Goal: Contribute content: Add original content to the website for others to see

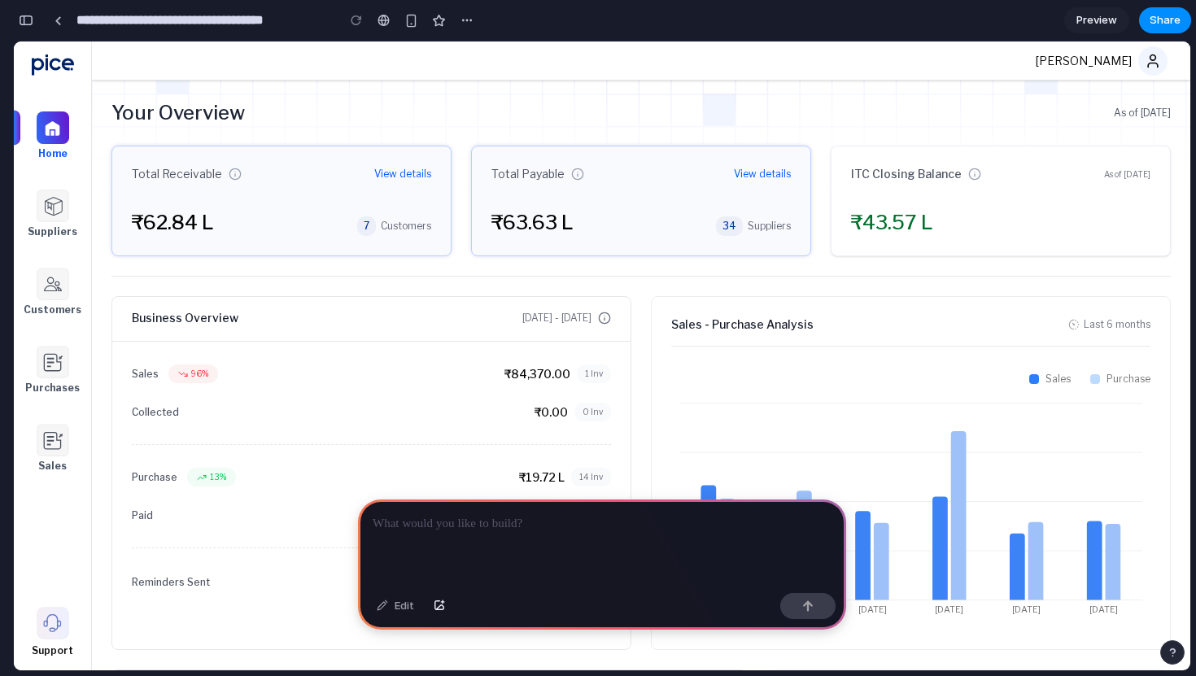
click at [450, 529] on p at bounding box center [602, 524] width 459 height 20
click at [63, 215] on img at bounding box center [53, 206] width 33 height 33
click at [55, 210] on img at bounding box center [53, 206] width 33 height 33
click at [55, 284] on img at bounding box center [53, 284] width 33 height 33
click at [49, 210] on img at bounding box center [53, 206] width 33 height 33
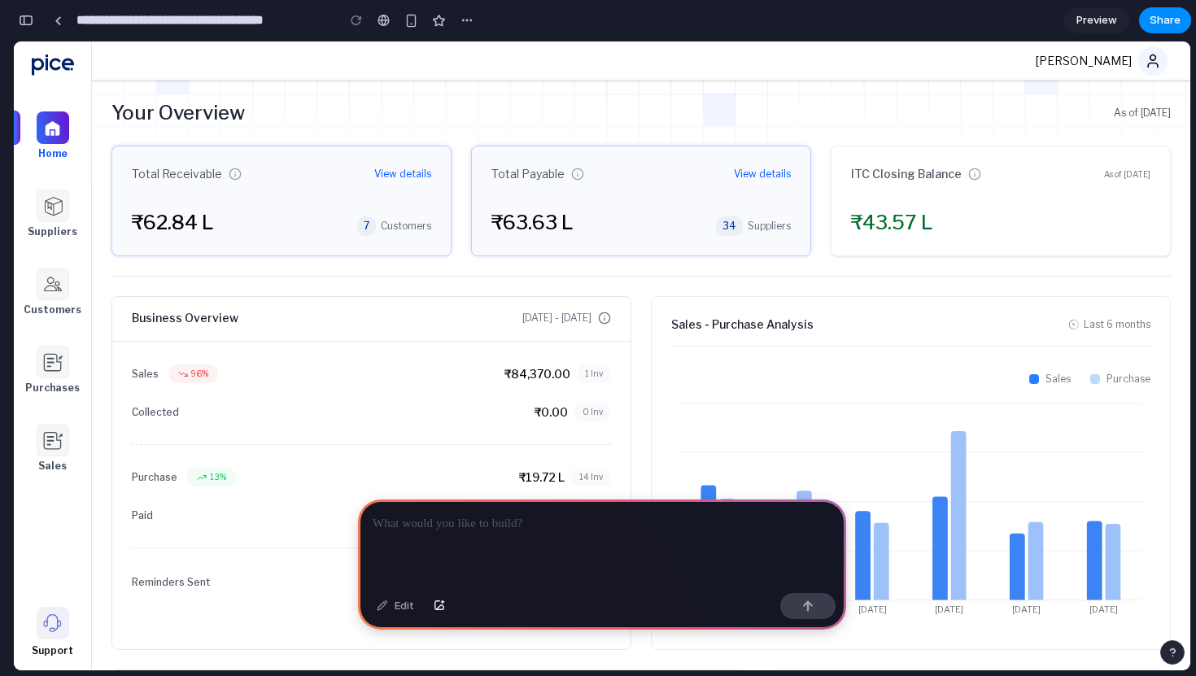
click at [405, 522] on p at bounding box center [602, 524] width 459 height 20
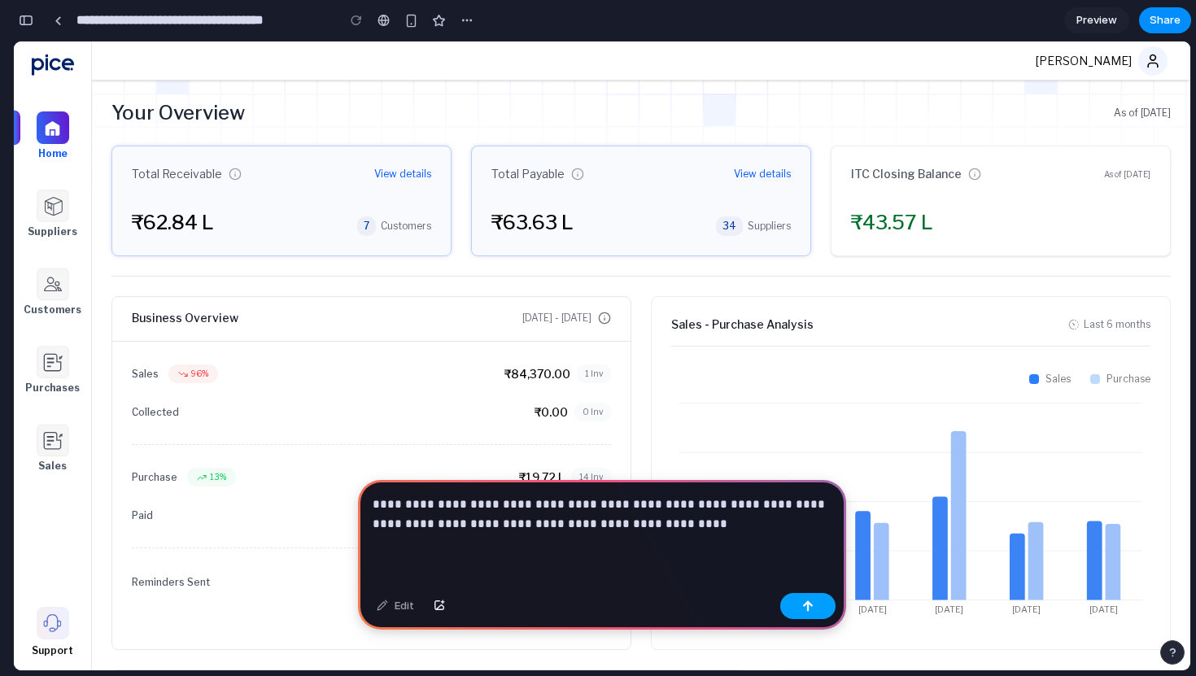
click at [799, 611] on button "button" at bounding box center [807, 606] width 55 height 26
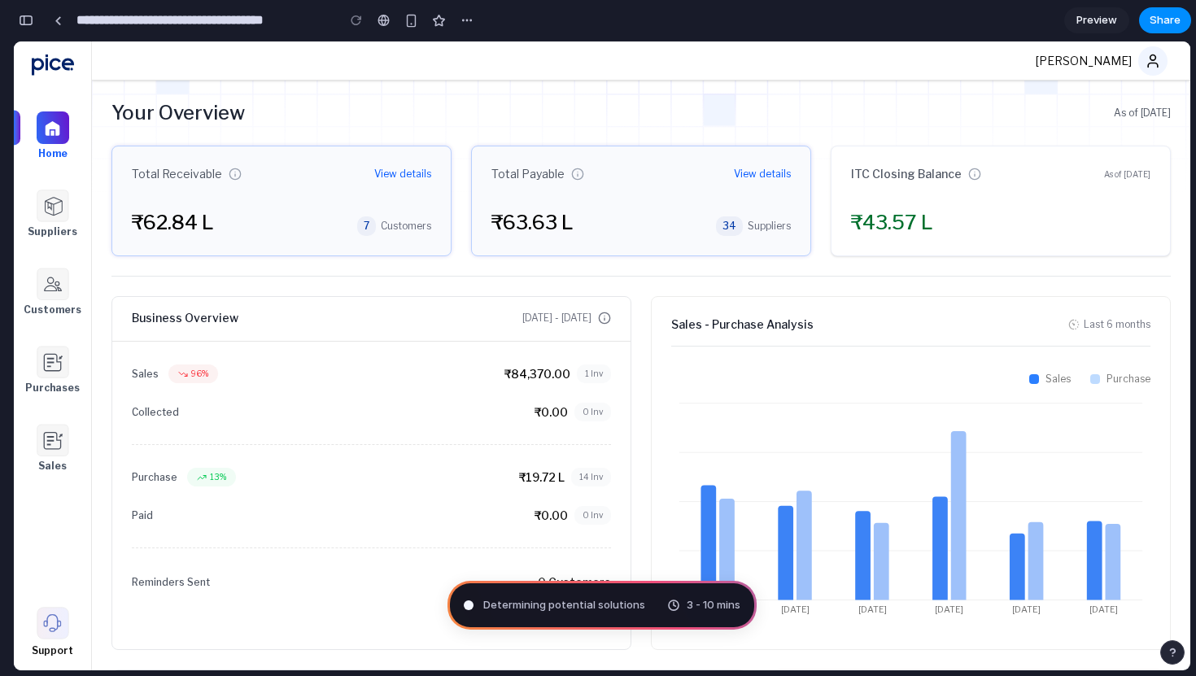
click at [53, 206] on img at bounding box center [53, 206] width 33 height 33
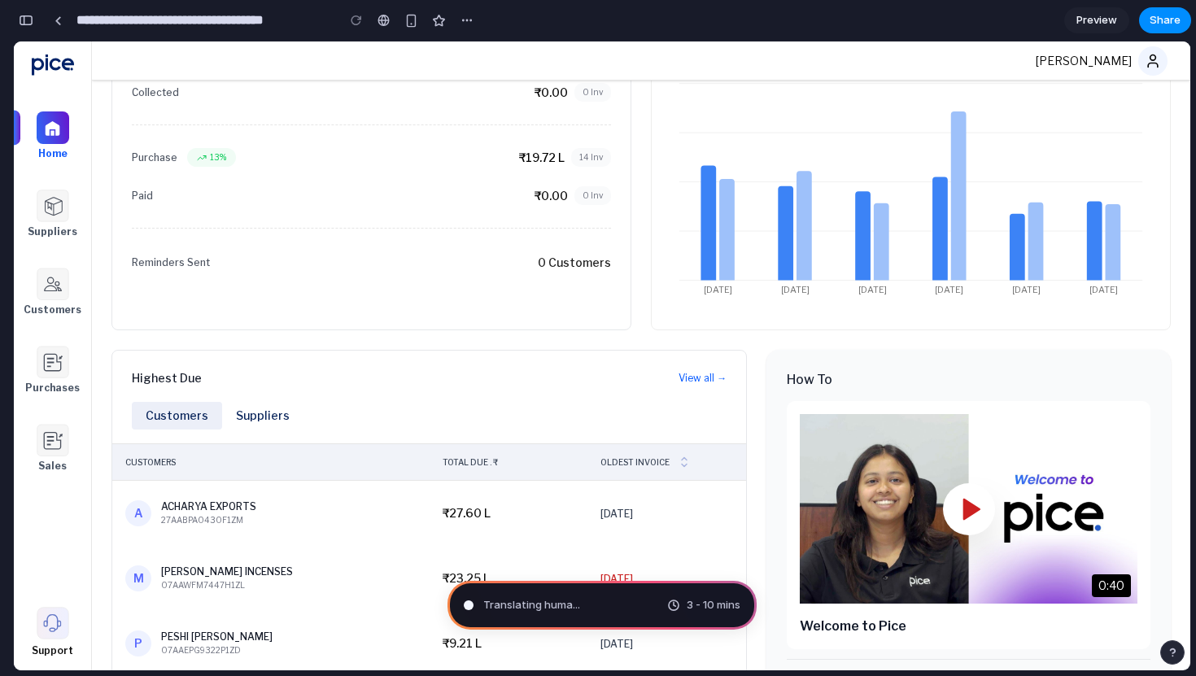
scroll to position [557, 0]
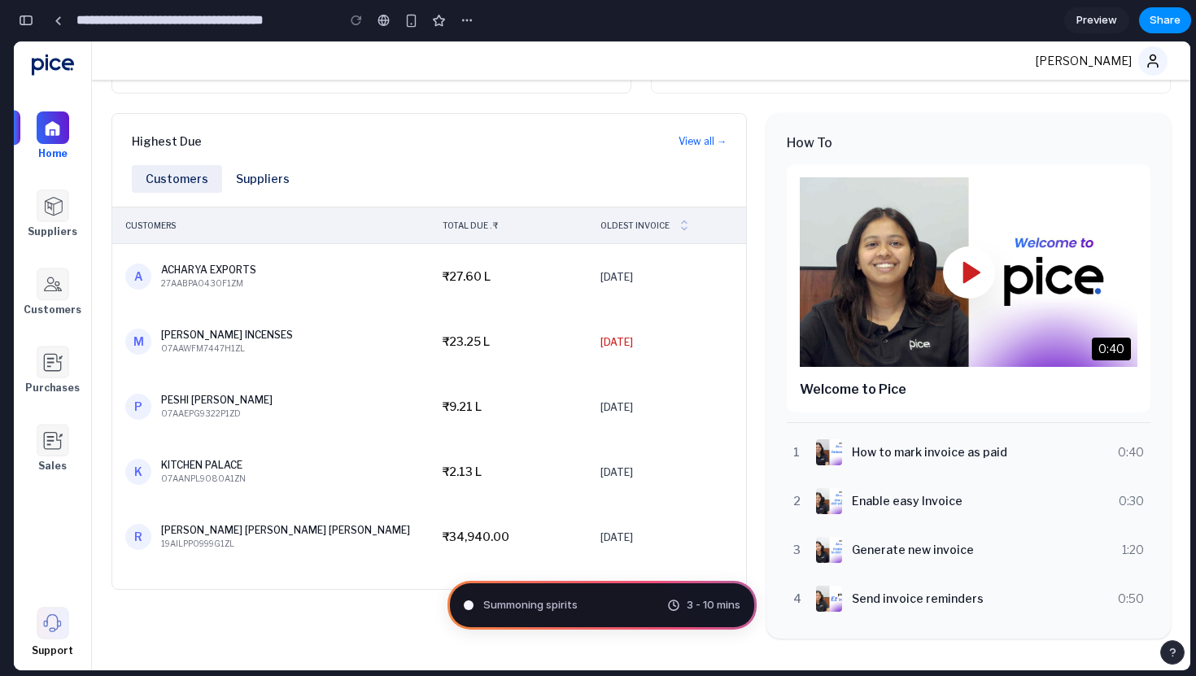
click at [618, 229] on div "OLDEST INVOICE" at bounding box center [667, 225] width 133 height 16
click at [479, 270] on div "₹27.60 L" at bounding box center [509, 277] width 133 height 16
click at [467, 214] on th "TOTAL DUE . ₹" at bounding box center [509, 226] width 159 height 37
click at [466, 220] on div "TOTAL DUE . ₹" at bounding box center [509, 225] width 133 height 11
click at [699, 138] on span "View all →" at bounding box center [703, 141] width 48 height 13
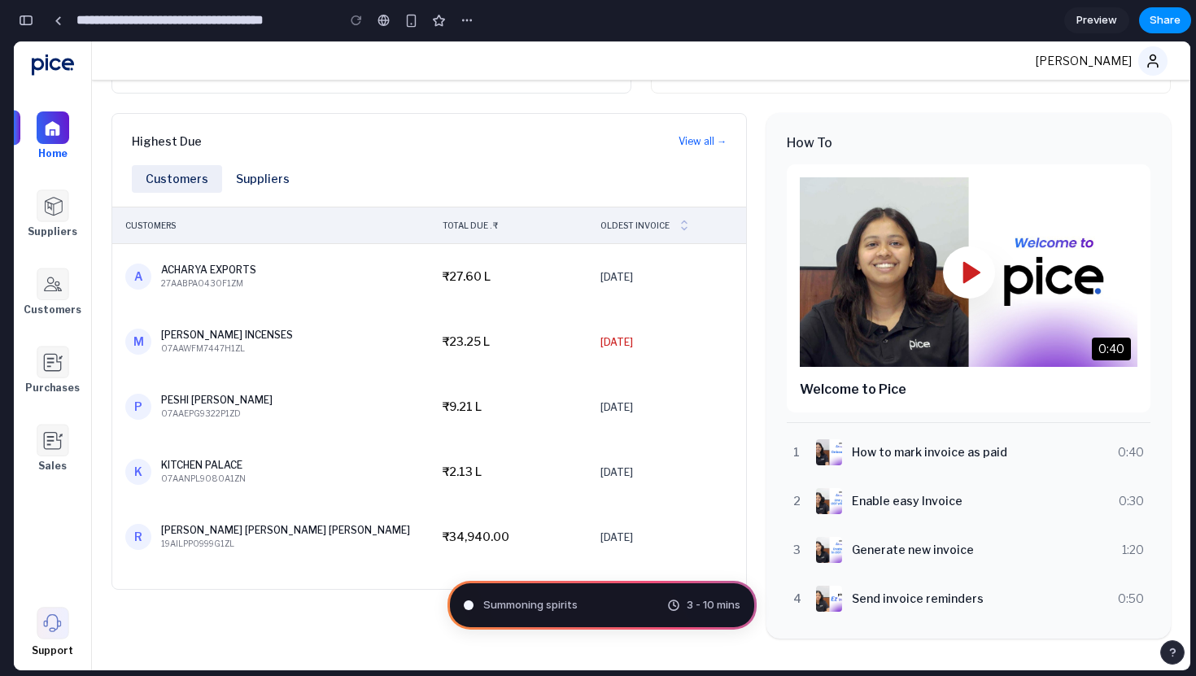
click at [699, 138] on span "View all →" at bounding box center [703, 141] width 48 height 13
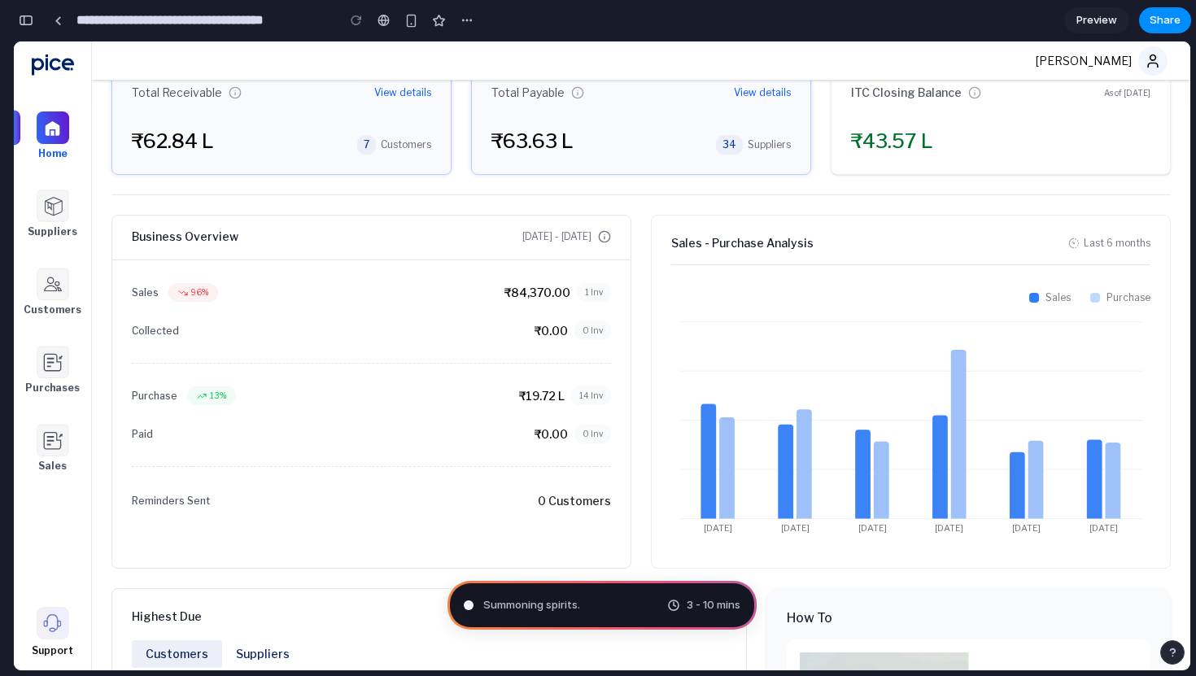
scroll to position [15, 0]
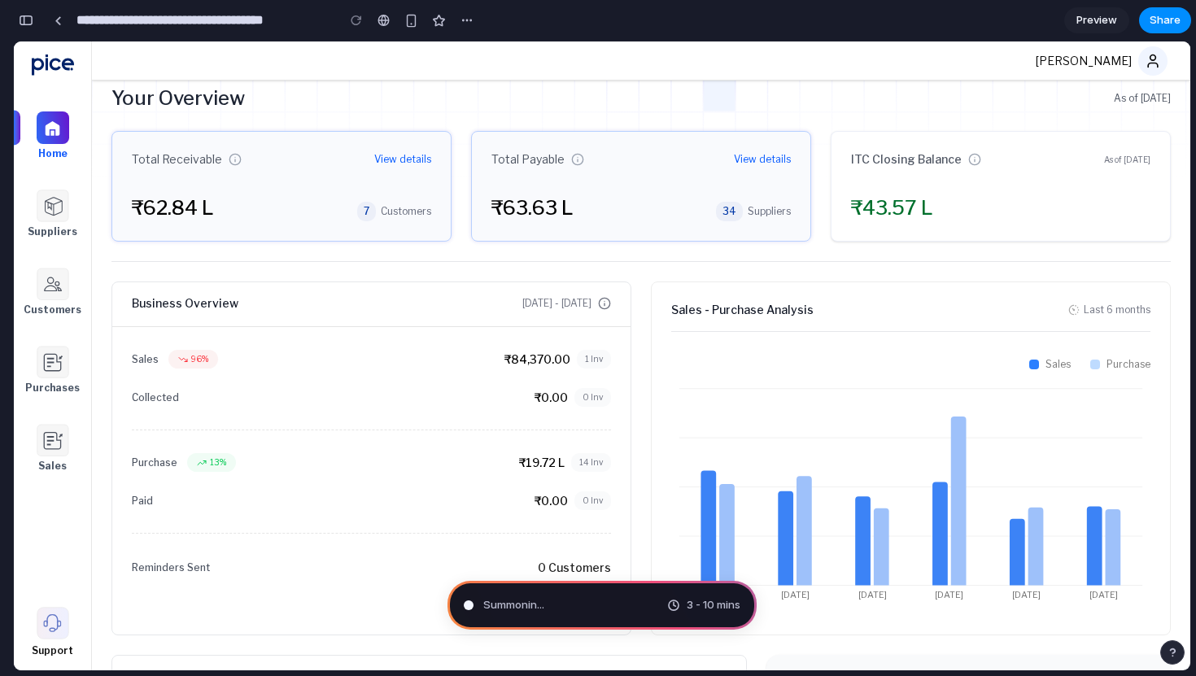
click at [37, 208] on img at bounding box center [53, 206] width 33 height 33
type input "**********"
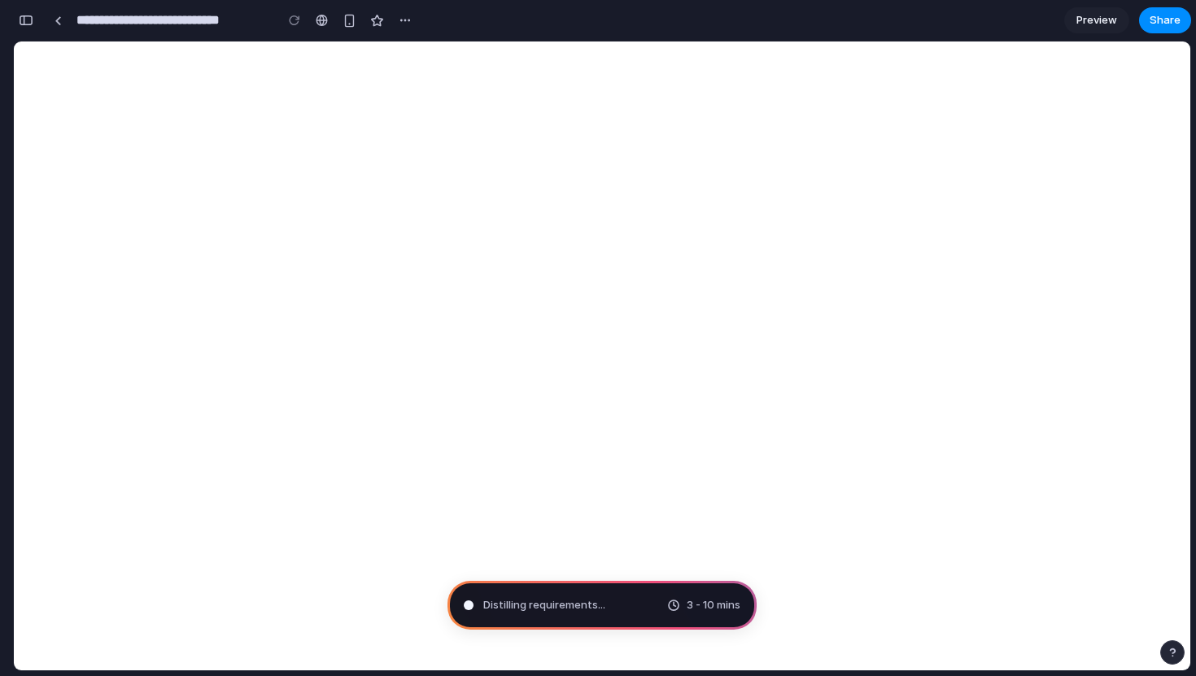
scroll to position [0, 0]
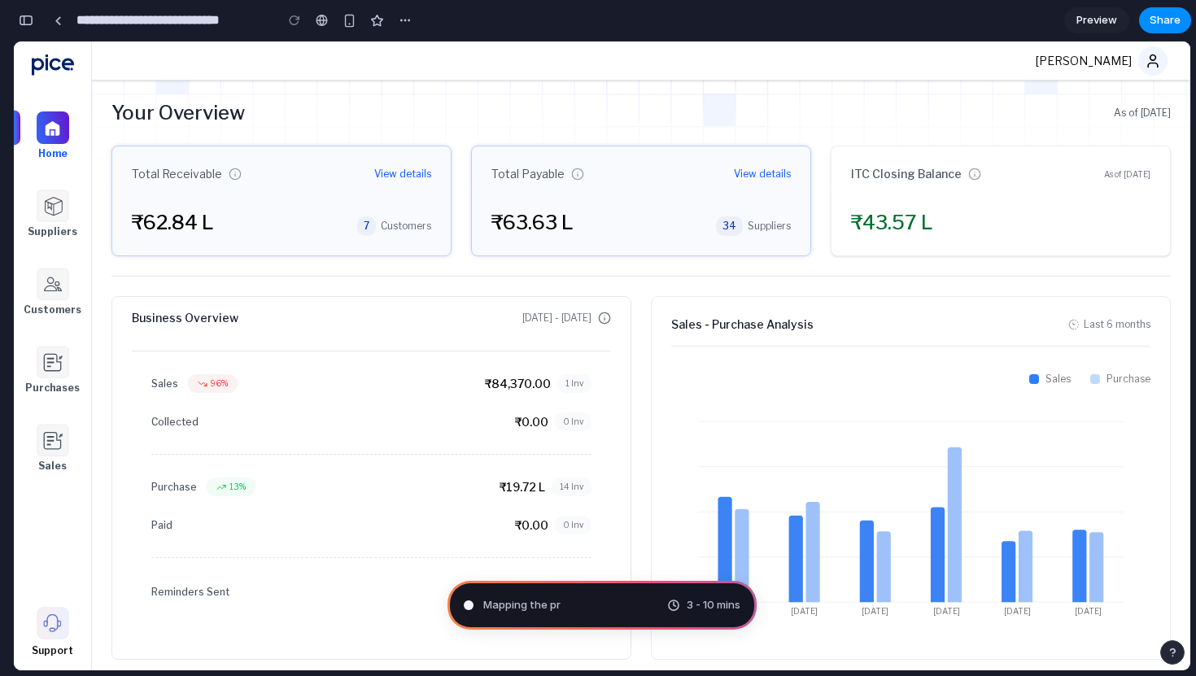
click at [688, 609] on span "3 - 10 mins" at bounding box center [714, 605] width 54 height 16
click at [668, 605] on div "3 - 10 mins" at bounding box center [703, 605] width 73 height 16
click at [473, 603] on div "Mapping the product journey .." at bounding box center [550, 605] width 173 height 16
click at [467, 608] on div at bounding box center [469, 605] width 8 height 8
click at [61, 215] on img at bounding box center [53, 206] width 33 height 33
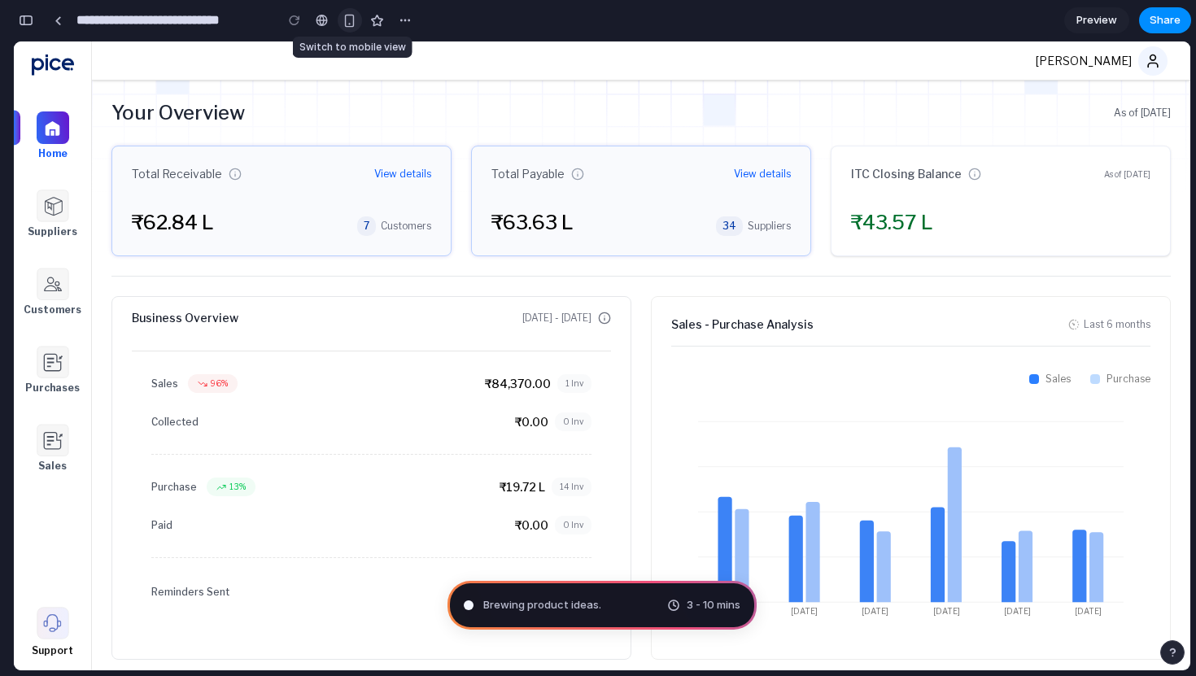
click at [352, 28] on button "button" at bounding box center [350, 20] width 24 height 24
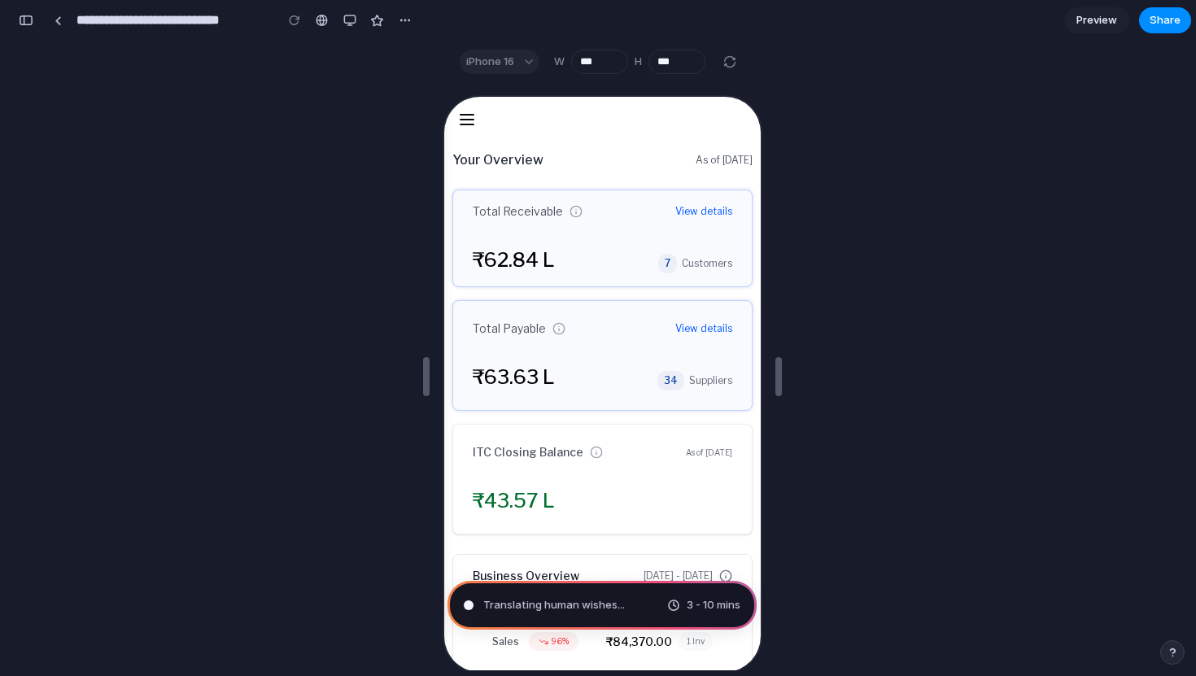
click at [464, 123] on icon at bounding box center [464, 123] width 13 height 0
click at [465, 118] on icon at bounding box center [464, 118] width 13 height 0
click at [531, 56] on div "iPhone 16" at bounding box center [500, 62] width 80 height 24
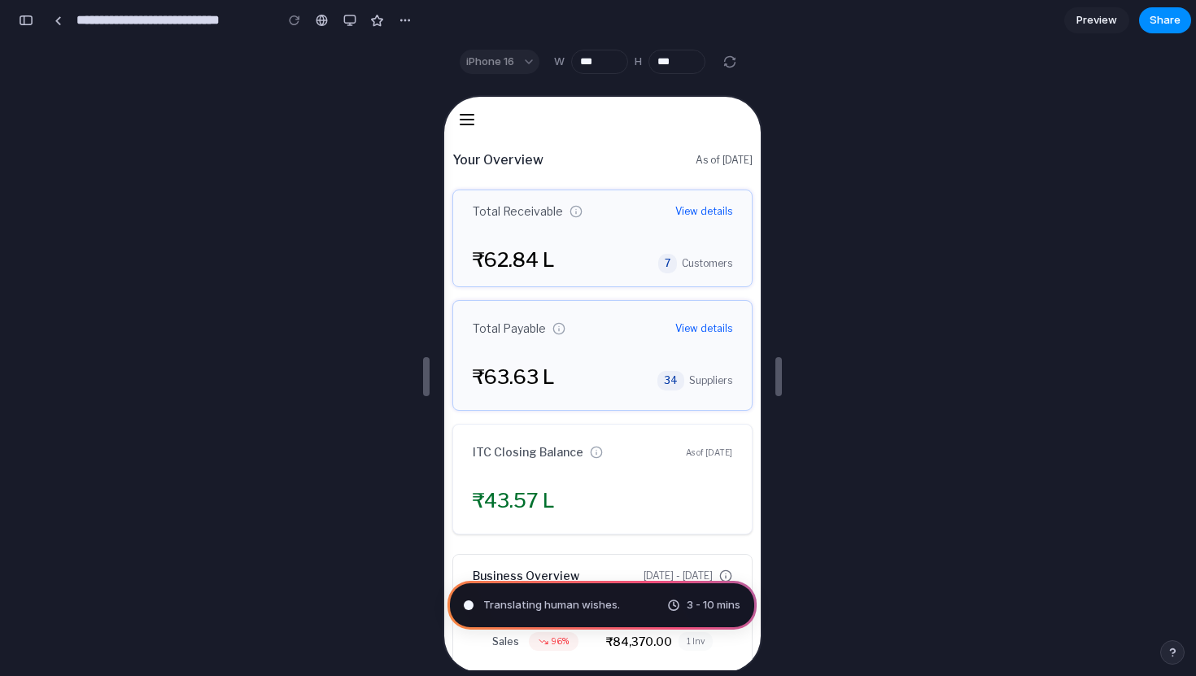
click at [529, 59] on div "iPhone 16" at bounding box center [500, 62] width 80 height 24
click at [520, 59] on div "iPhone 16" at bounding box center [500, 62] width 80 height 24
click at [662, 67] on input "***" at bounding box center [677, 62] width 57 height 24
type input "***"
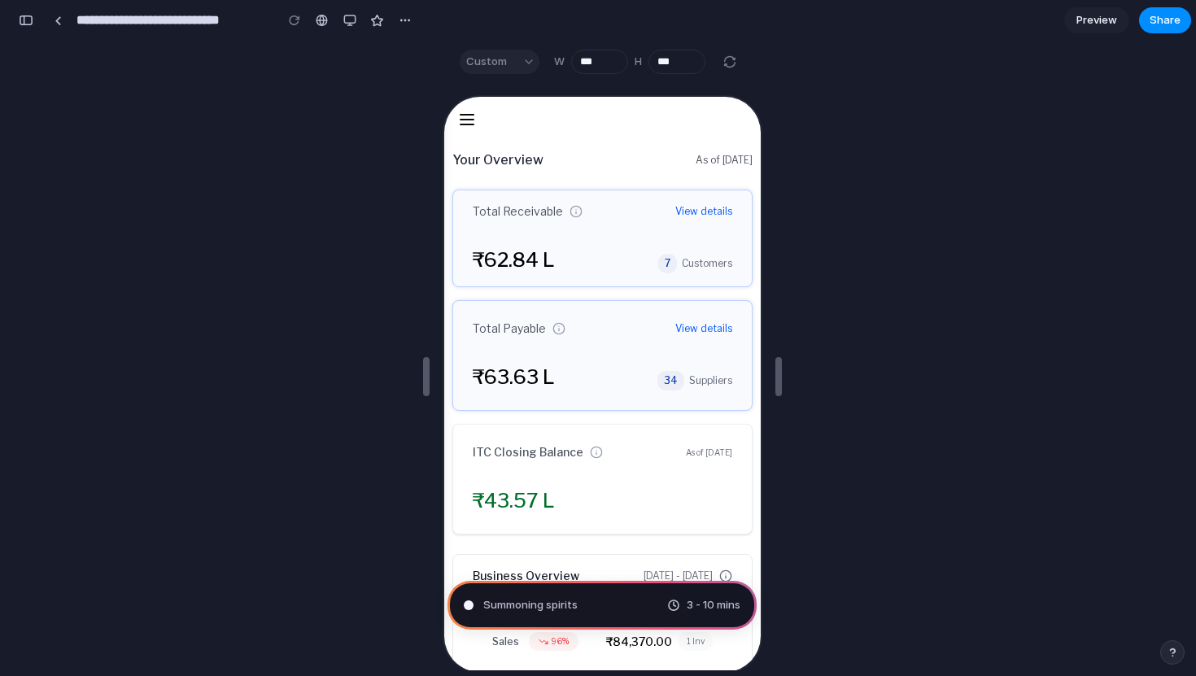
click at [732, 64] on div at bounding box center [730, 62] width 20 height 20
click at [515, 70] on div "Custom" at bounding box center [500, 62] width 80 height 24
click at [535, 63] on div "Custom" at bounding box center [500, 62] width 80 height 24
click at [347, 21] on div "button" at bounding box center [349, 20] width 13 height 13
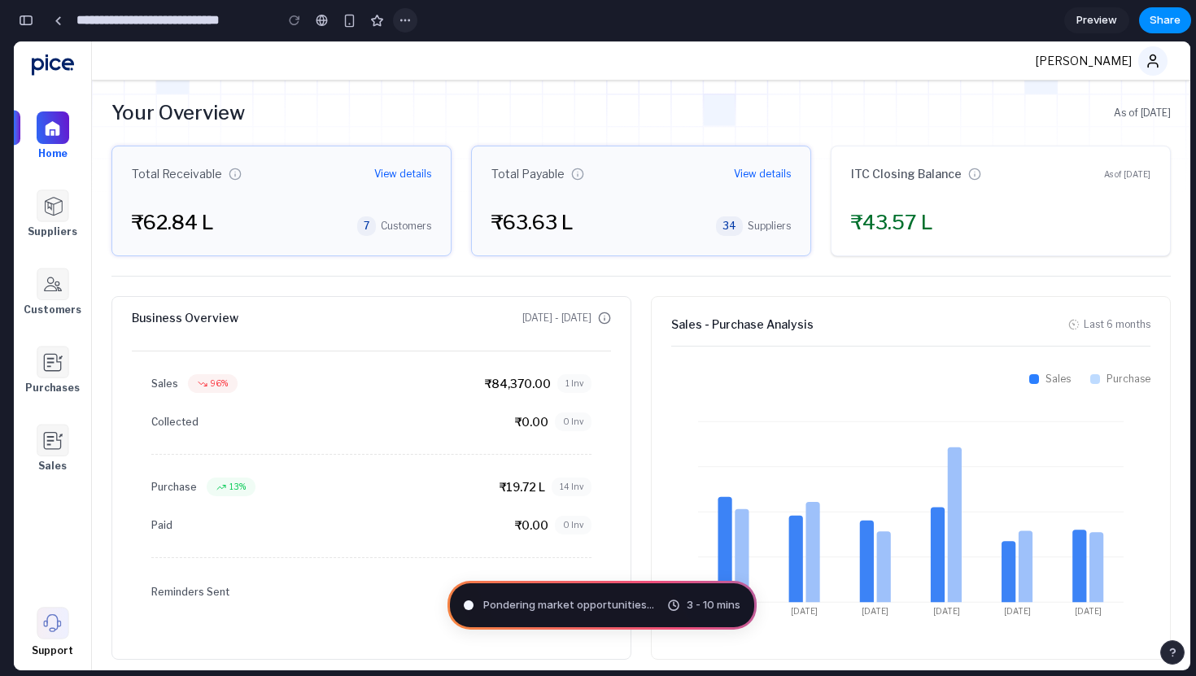
click at [404, 18] on div "button" at bounding box center [405, 20] width 13 height 13
click at [369, 50] on div "Duplicate Delete" at bounding box center [598, 338] width 1196 height 676
drag, startPoint x: 590, startPoint y: 645, endPoint x: 685, endPoint y: 461, distance: 206.4
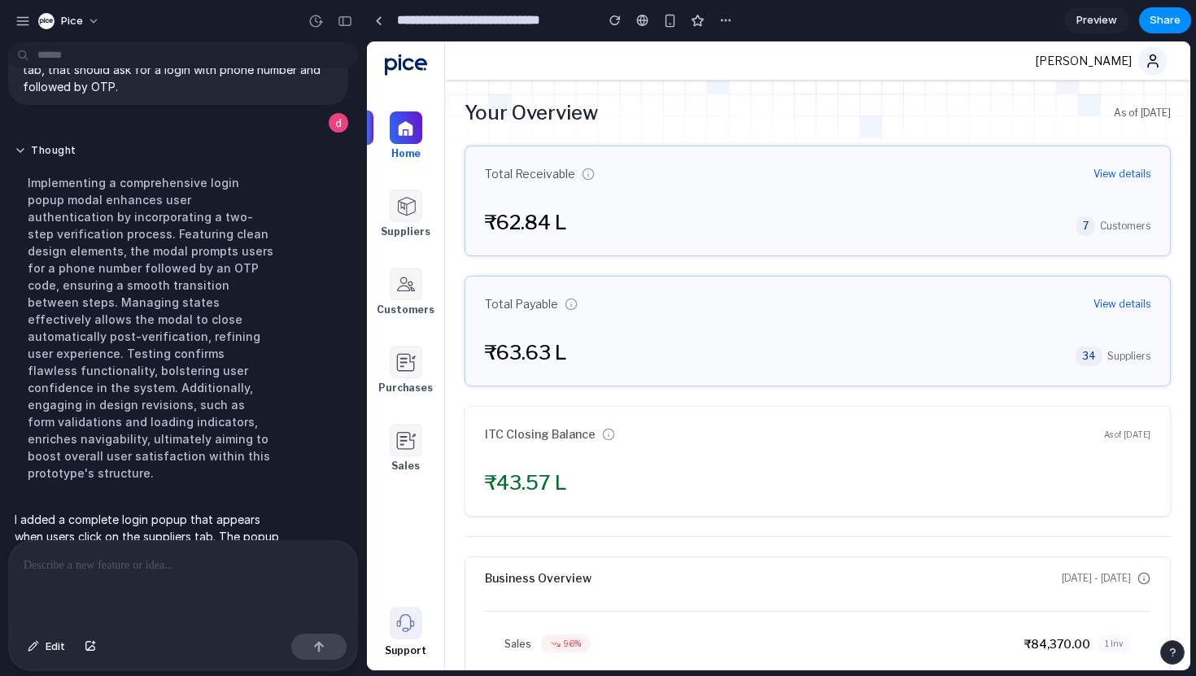
scroll to position [0, 0]
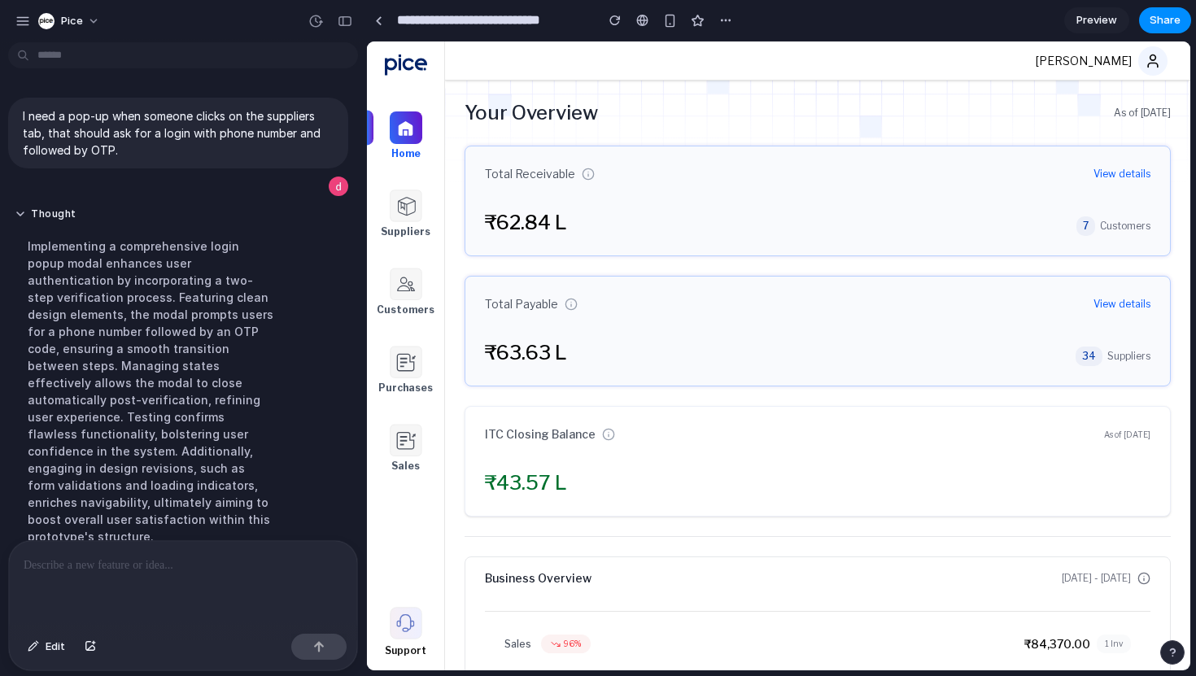
click at [416, 214] on img at bounding box center [406, 206] width 33 height 33
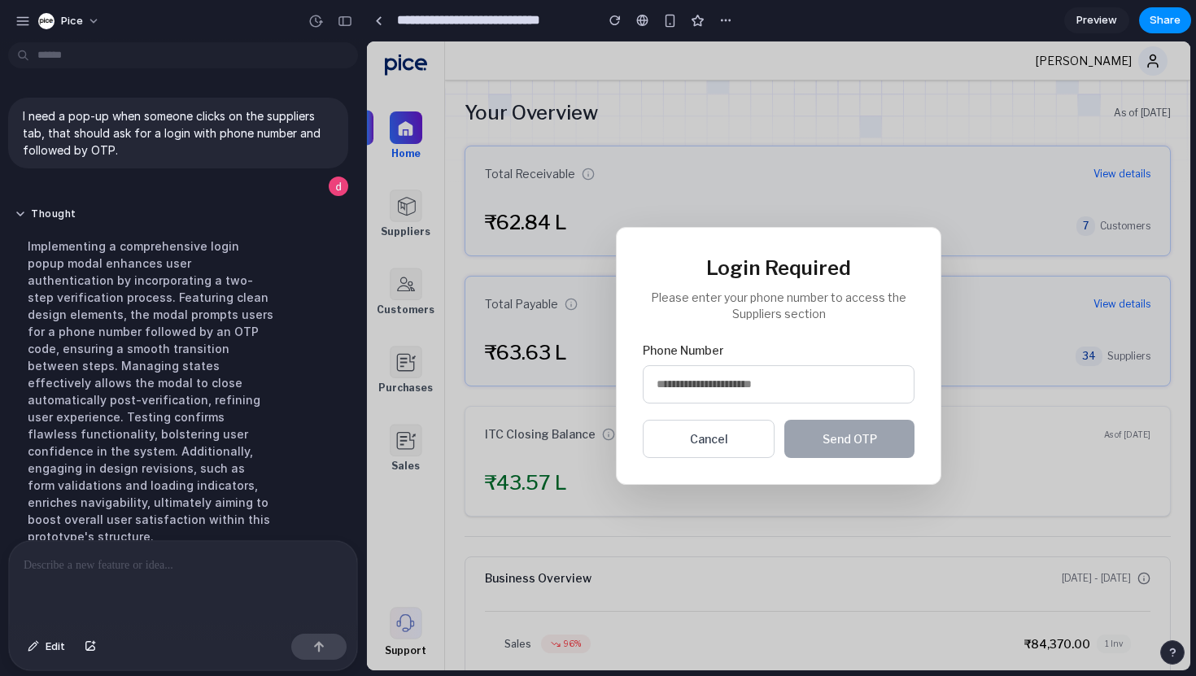
click at [736, 387] on input "tel" at bounding box center [779, 384] width 272 height 38
type input "**********"
click at [853, 442] on span "Send OTP" at bounding box center [850, 439] width 55 height 14
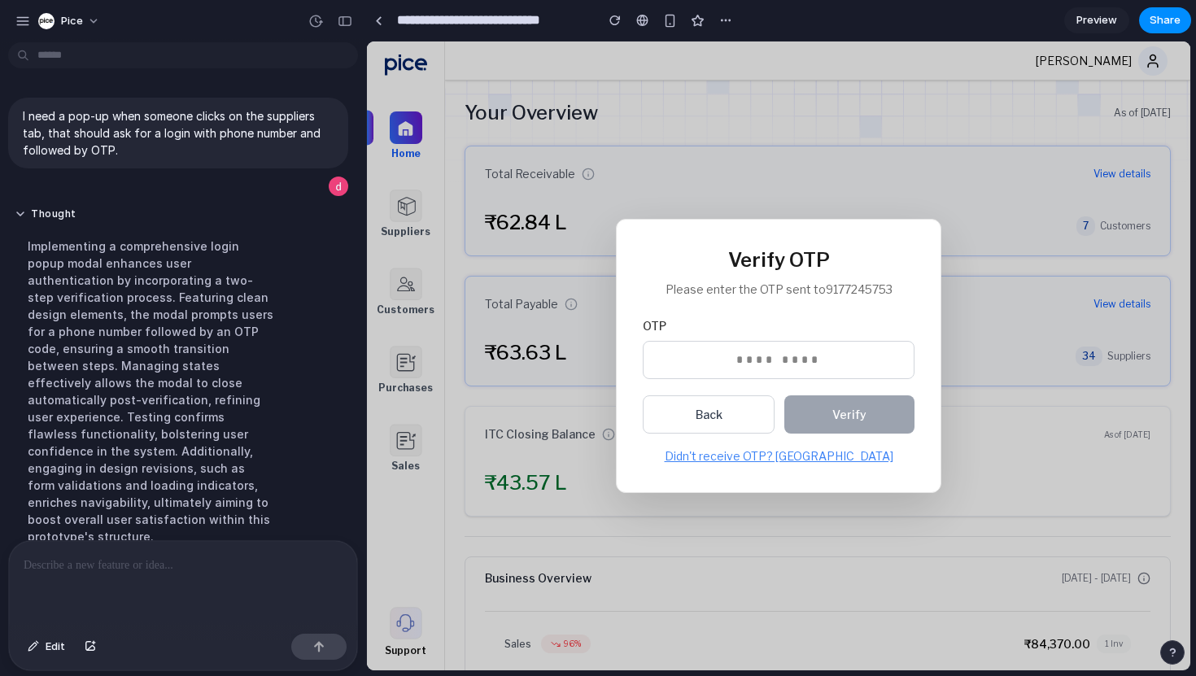
click at [755, 363] on input "text" at bounding box center [779, 360] width 272 height 38
type input "******"
click at [806, 408] on button "Verify" at bounding box center [850, 415] width 130 height 38
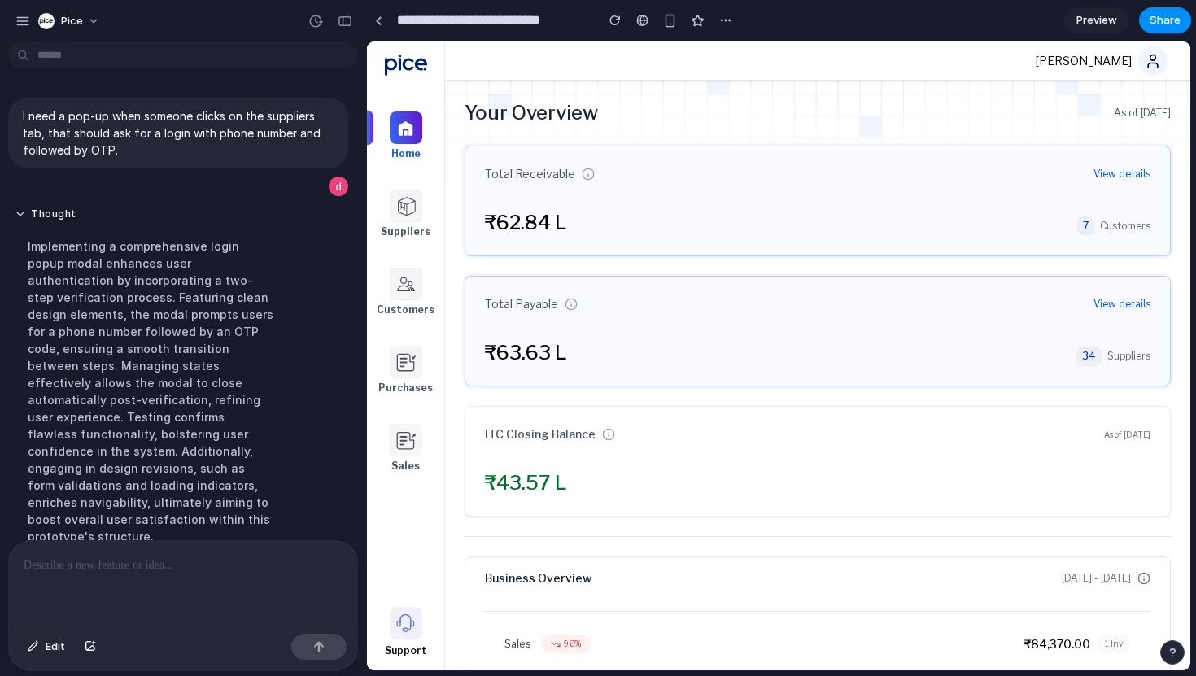
click at [404, 218] on img at bounding box center [406, 206] width 33 height 33
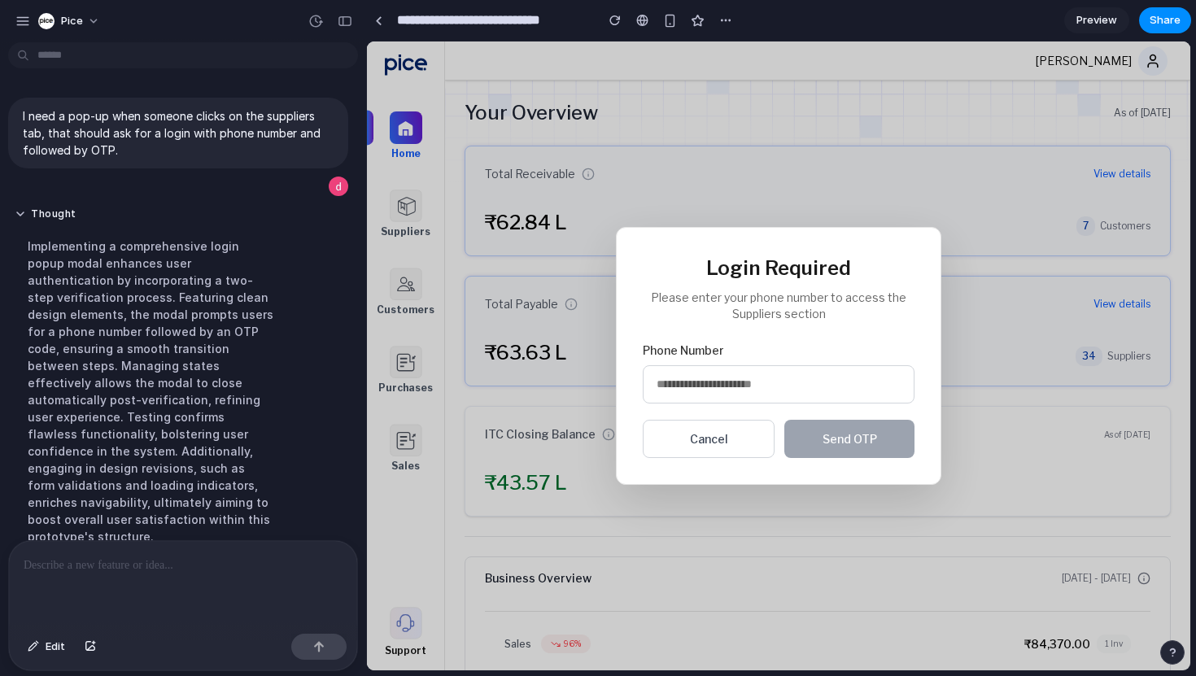
scroll to position [171, 0]
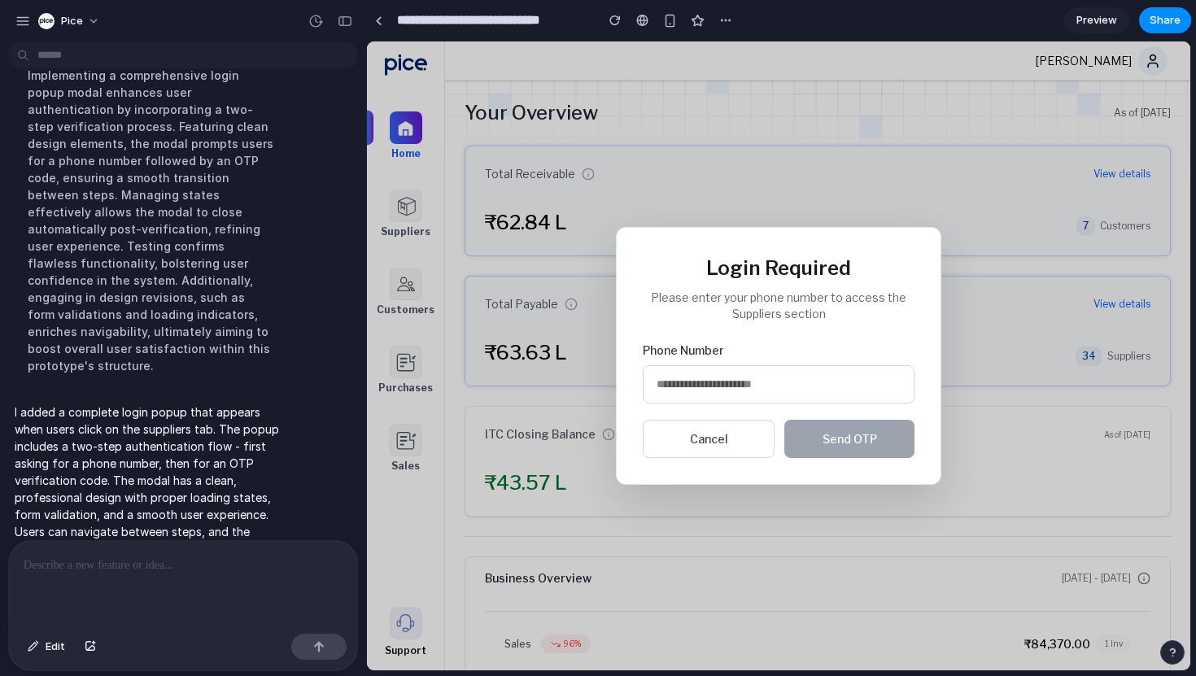
click at [668, 371] on input "tel" at bounding box center [779, 384] width 272 height 38
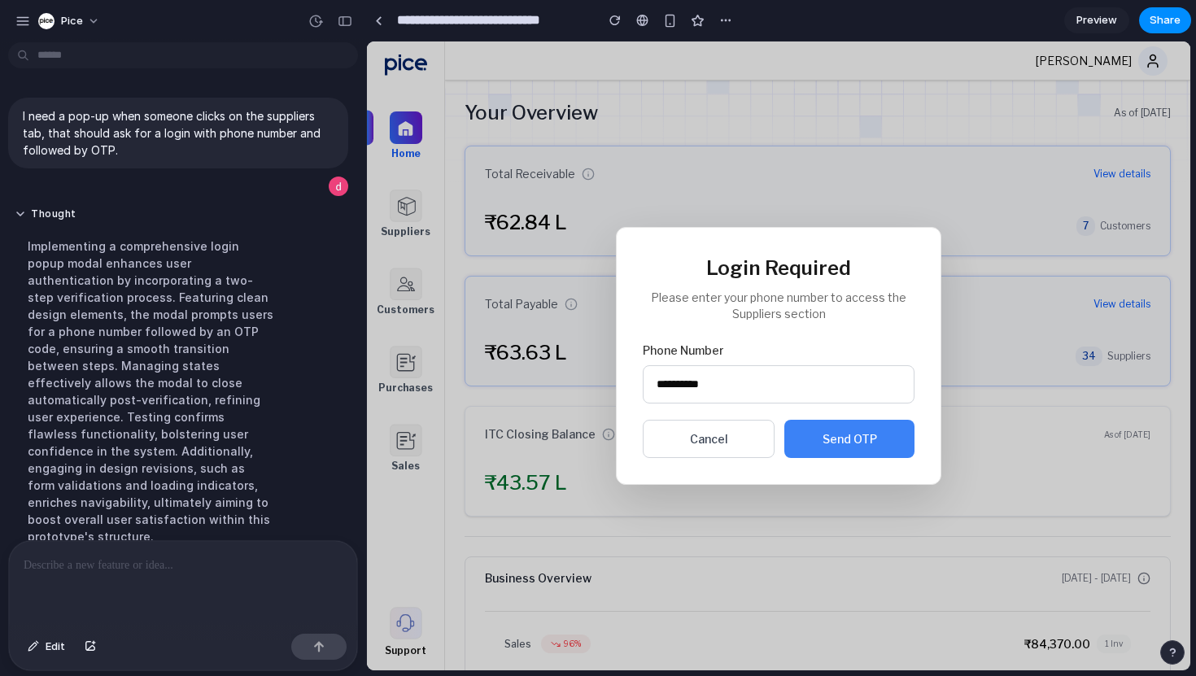
type input "**********"
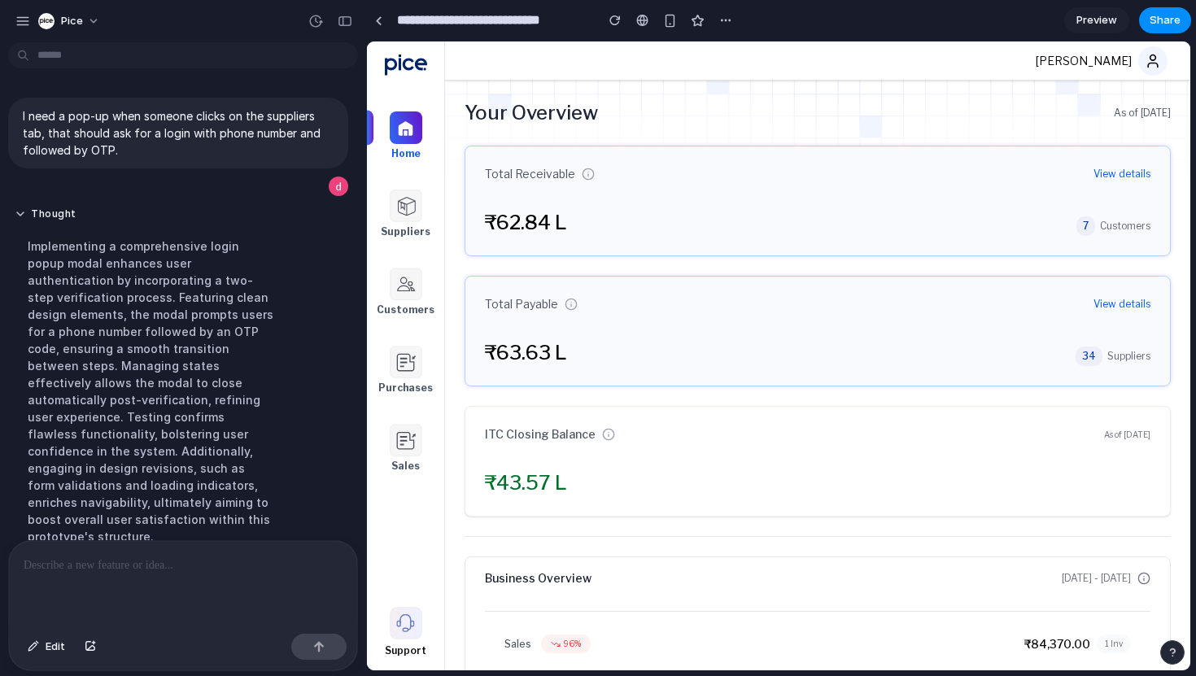
click at [425, 196] on div at bounding box center [406, 205] width 39 height 39
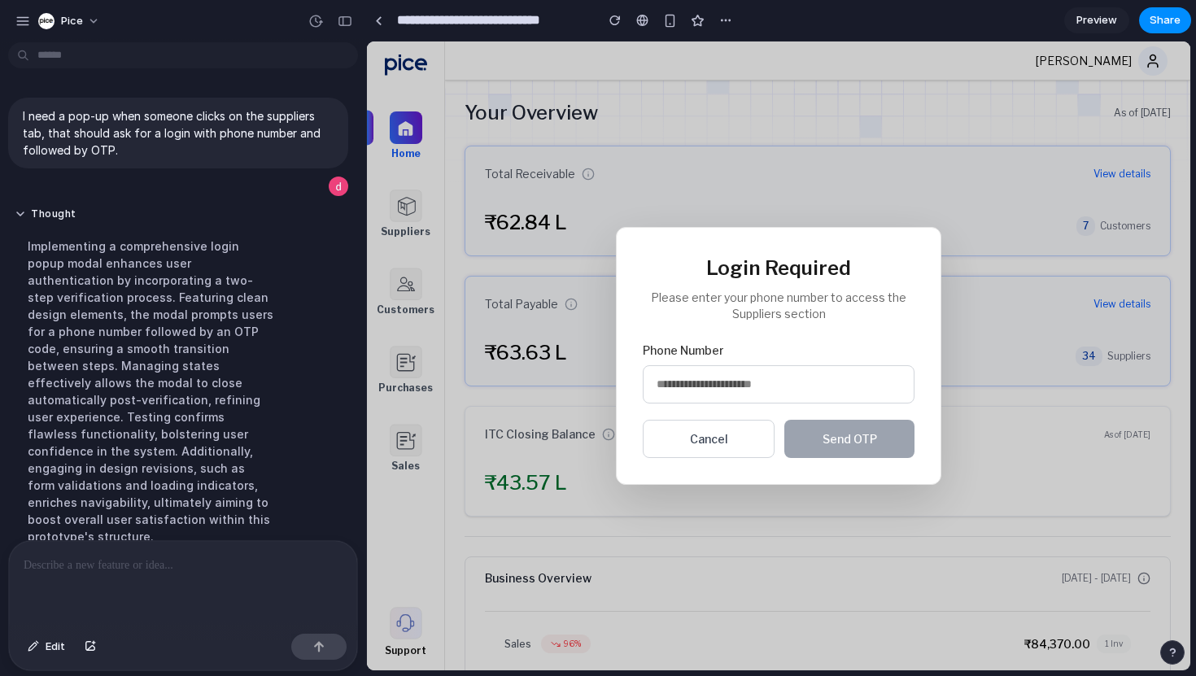
click at [714, 378] on input "tel" at bounding box center [779, 384] width 272 height 38
type input "**********"
click at [894, 435] on button "Send OTP" at bounding box center [850, 439] width 130 height 38
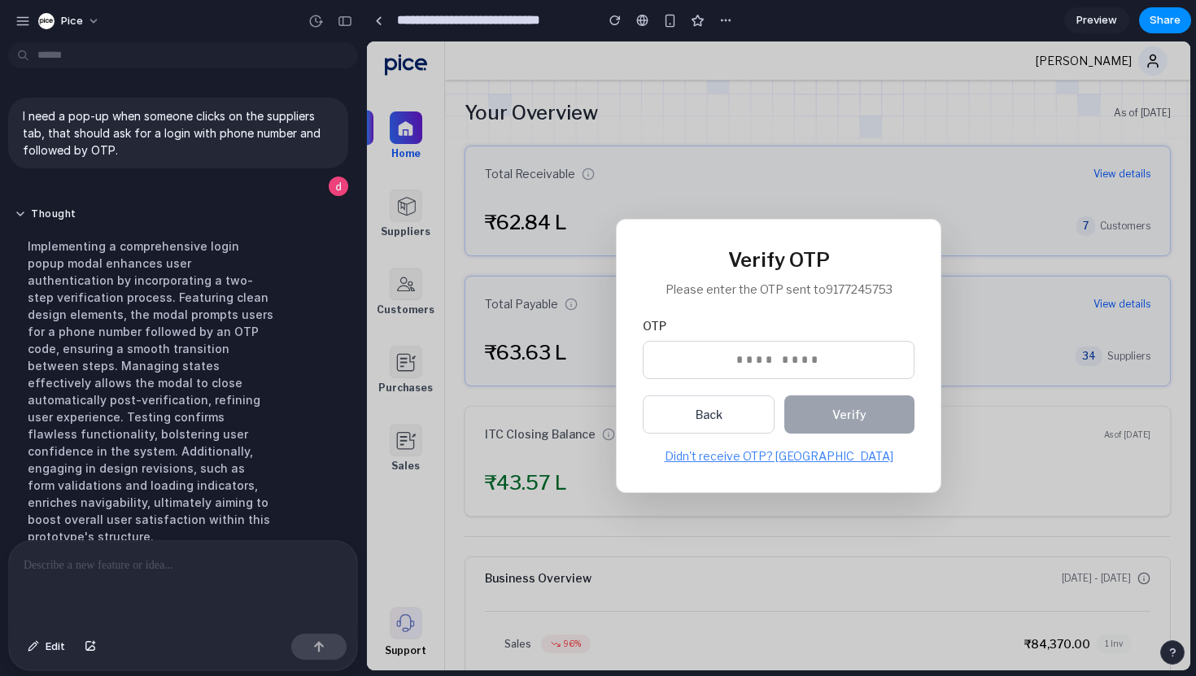
click at [766, 365] on input "text" at bounding box center [779, 360] width 272 height 38
type input "******"
click at [842, 412] on span "Verify" at bounding box center [850, 415] width 34 height 14
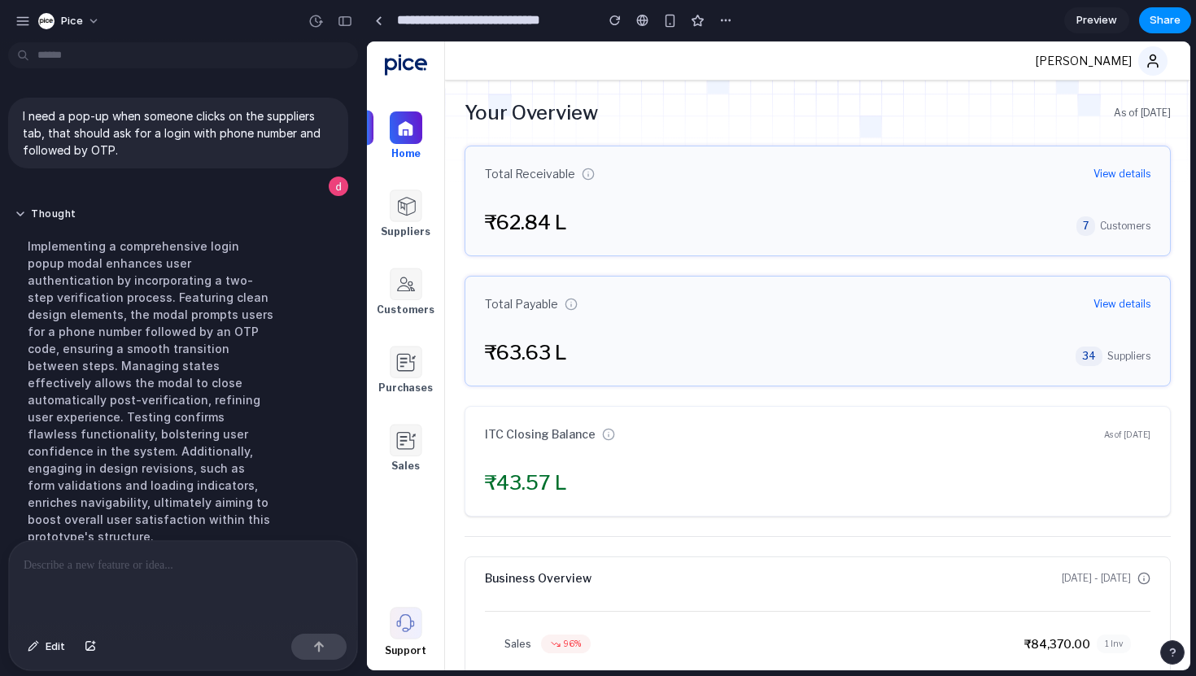
click at [919, 11] on section "**********" at bounding box center [778, 20] width 825 height 41
click at [598, 339] on div at bounding box center [598, 339] width 0 height 0
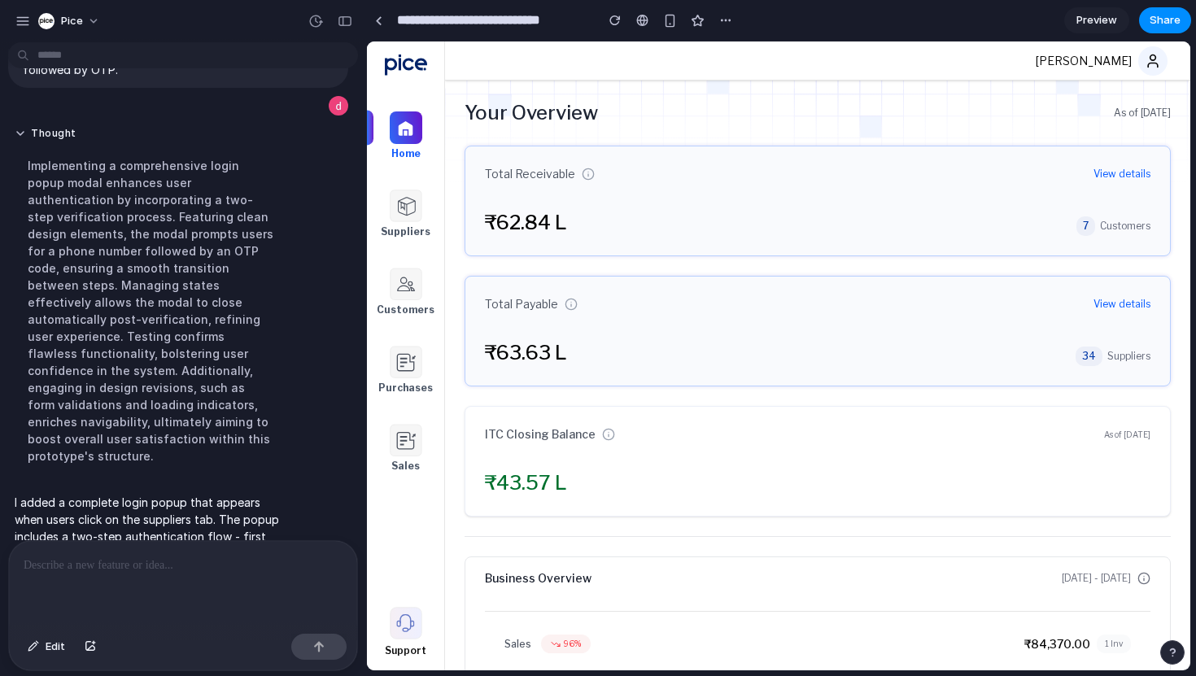
scroll to position [171, 0]
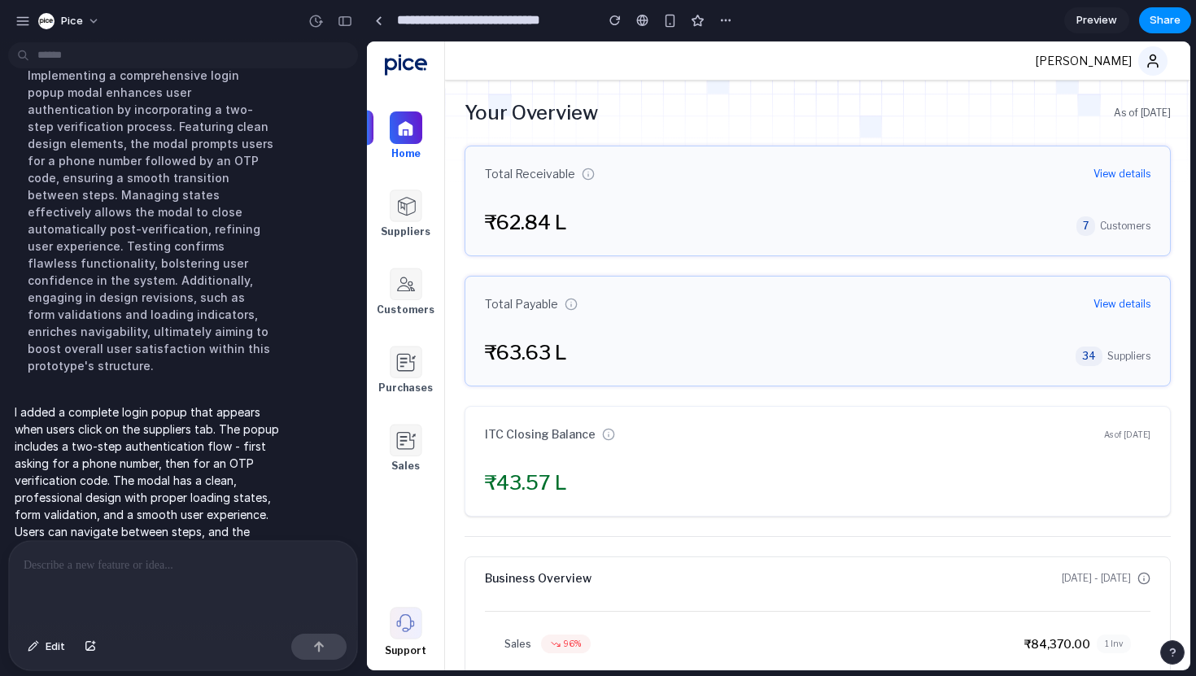
click at [398, 294] on img at bounding box center [406, 284] width 33 height 33
click at [400, 224] on div at bounding box center [406, 205] width 39 height 39
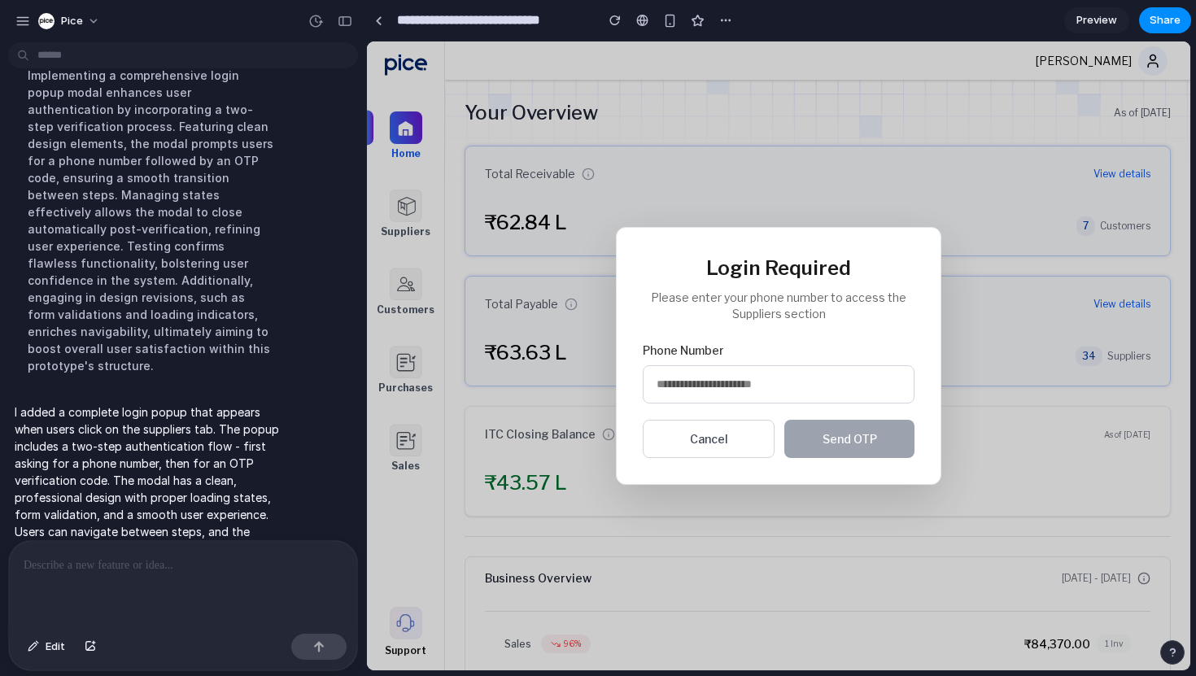
click at [693, 387] on input "tel" at bounding box center [779, 384] width 272 height 38
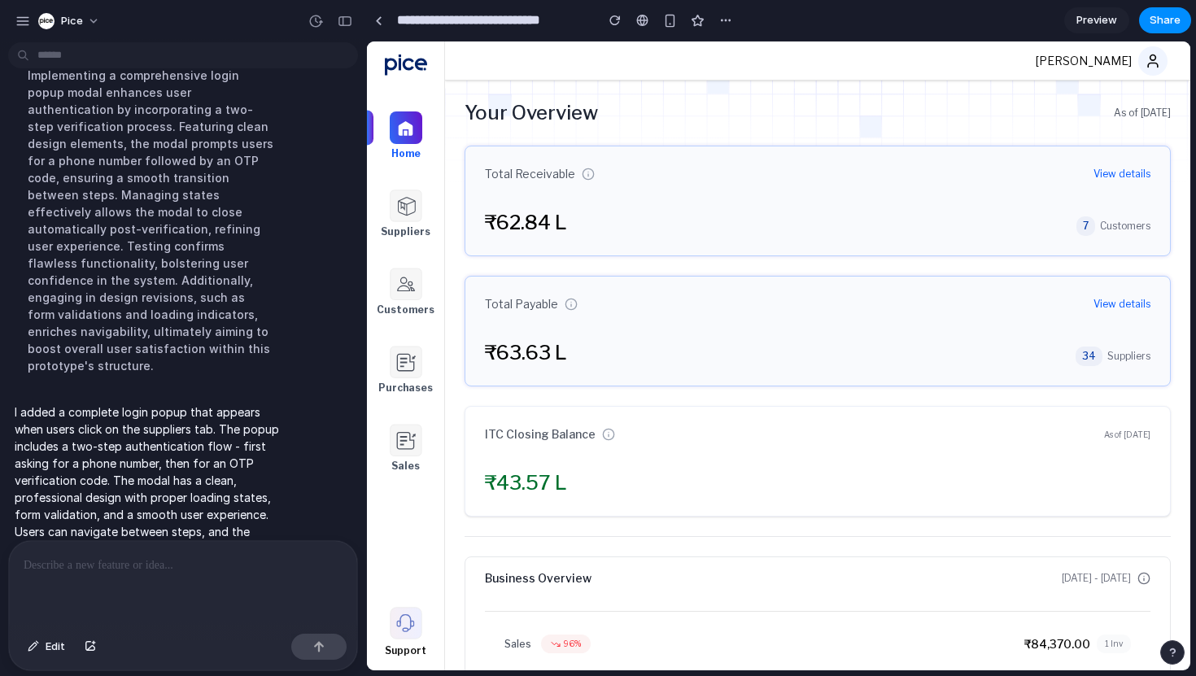
click at [1099, 27] on span "Preview" at bounding box center [1097, 20] width 41 height 16
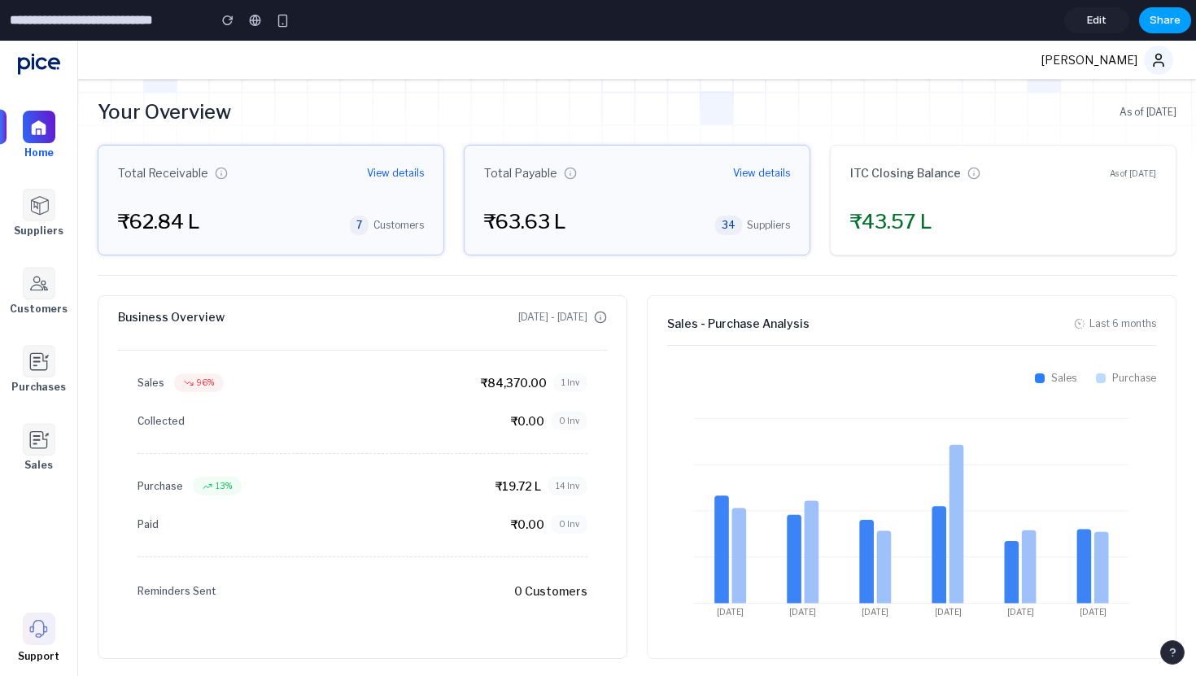
click at [1152, 20] on span "Share" at bounding box center [1165, 20] width 31 height 16
click at [1091, 18] on span "Edit" at bounding box center [1097, 20] width 20 height 16
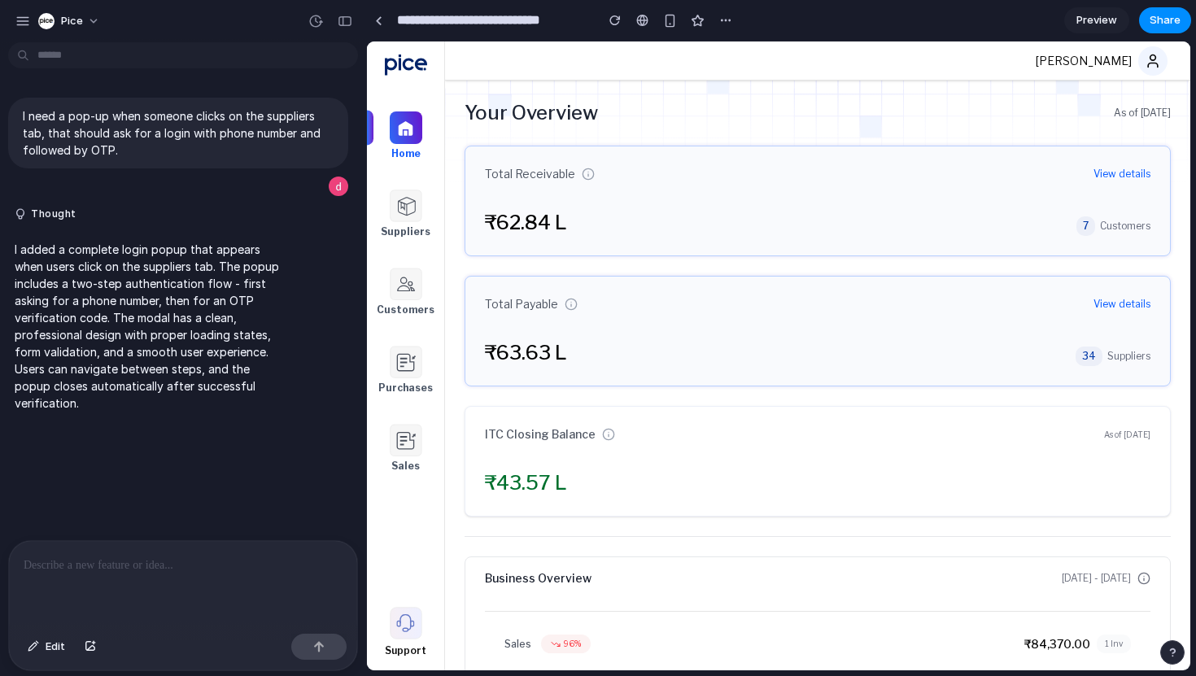
click at [194, 575] on div at bounding box center [183, 584] width 348 height 86
